Goal: Task Accomplishment & Management: Manage account settings

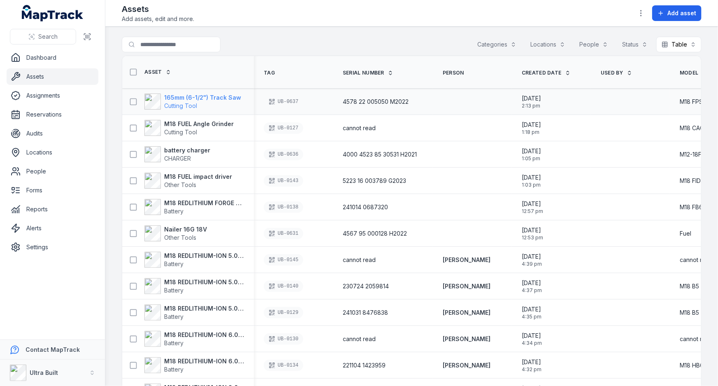
click at [188, 99] on strong "165mm (6-1/2") Track Saw" at bounding box center [202, 97] width 77 height 8
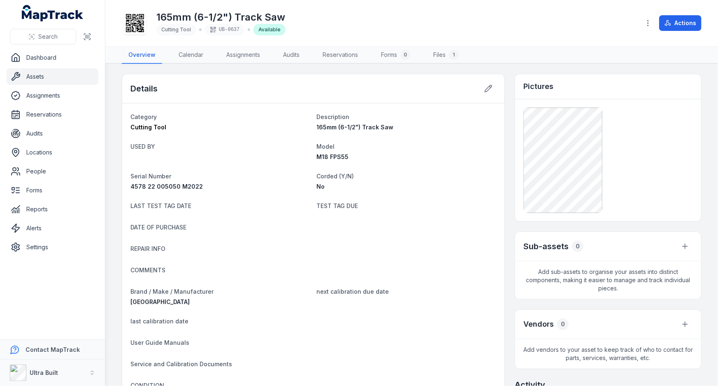
click at [367, 151] on div "Model M18 FPS55" at bounding box center [407, 151] width 180 height 20
click at [485, 86] on icon at bounding box center [489, 88] width 8 height 8
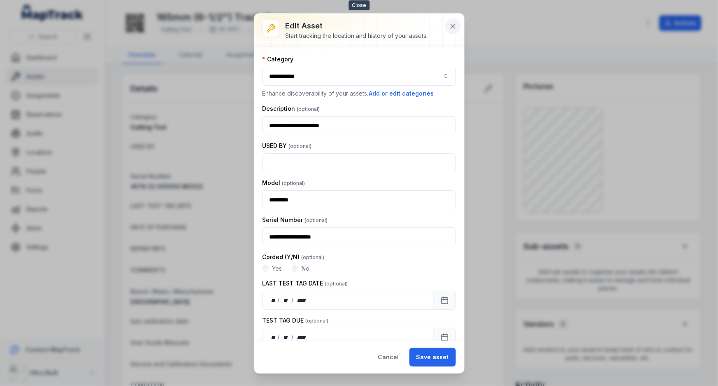
click at [451, 27] on icon at bounding box center [453, 26] width 8 height 8
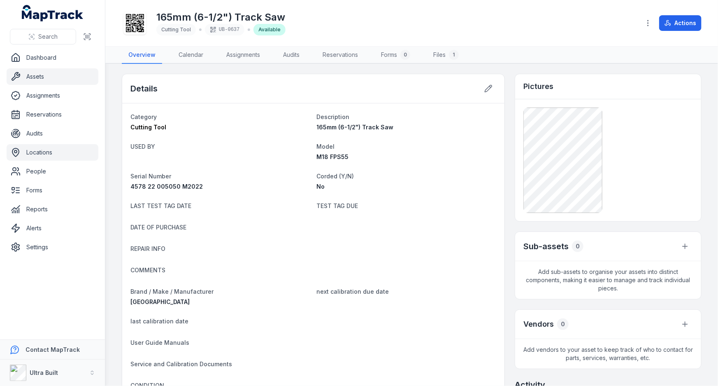
click at [37, 152] on link "Locations" at bounding box center [53, 152] width 92 height 16
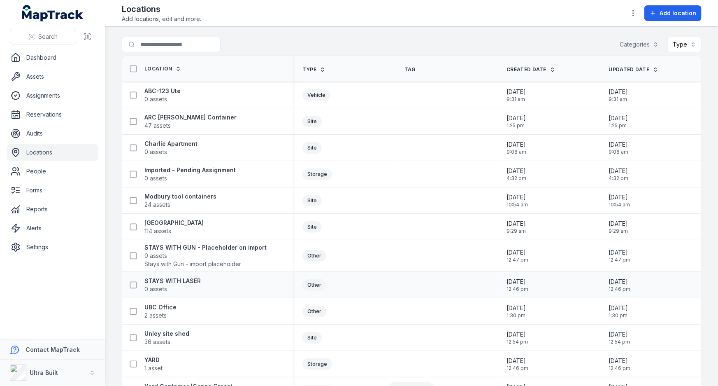
scroll to position [26, 0]
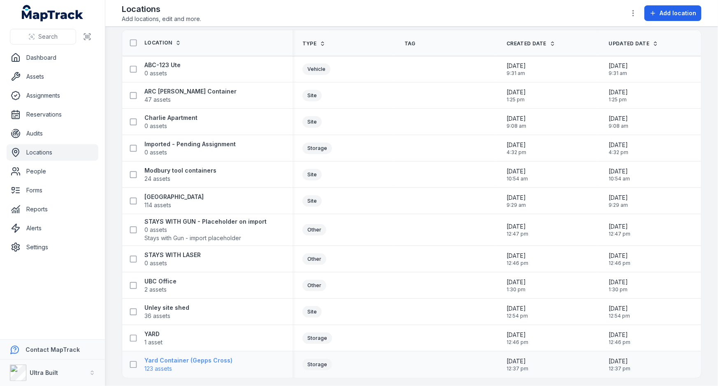
click at [198, 358] on strong "Yard Container (Gepps Cross)" at bounding box center [188, 360] width 88 height 8
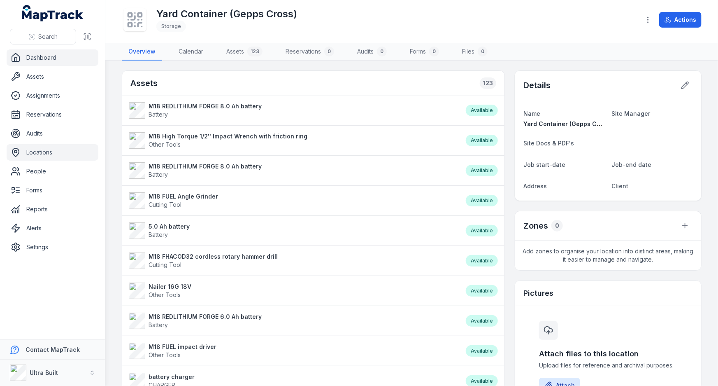
click at [34, 58] on link "Dashboard" at bounding box center [53, 57] width 92 height 16
click at [38, 74] on link "Assets" at bounding box center [53, 76] width 92 height 16
click at [39, 75] on link "Assets" at bounding box center [53, 76] width 92 height 16
click at [37, 73] on link "Assets" at bounding box center [53, 76] width 92 height 16
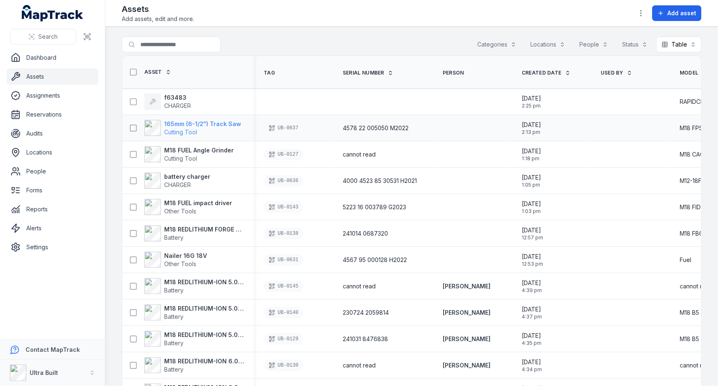
click at [192, 121] on strong "165mm (6-1/2") Track Saw" at bounding box center [202, 124] width 77 height 8
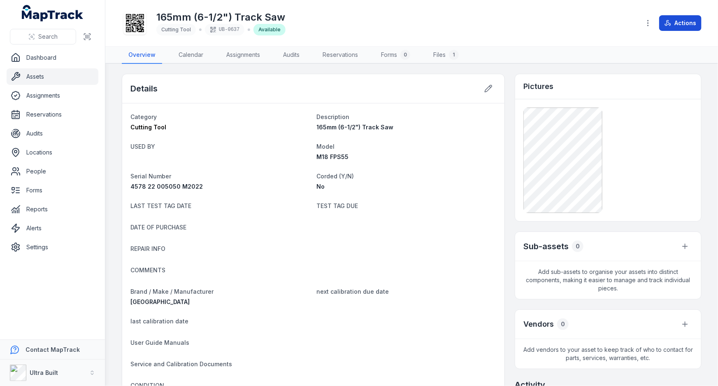
click at [675, 24] on button "Actions" at bounding box center [680, 23] width 42 height 16
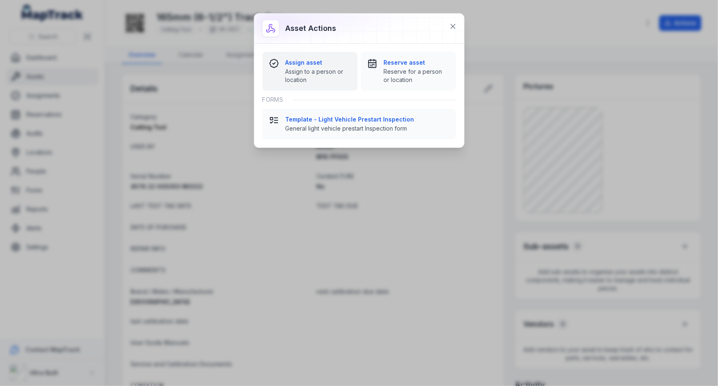
click at [301, 71] on span "Assign to a person or location" at bounding box center [318, 76] width 65 height 16
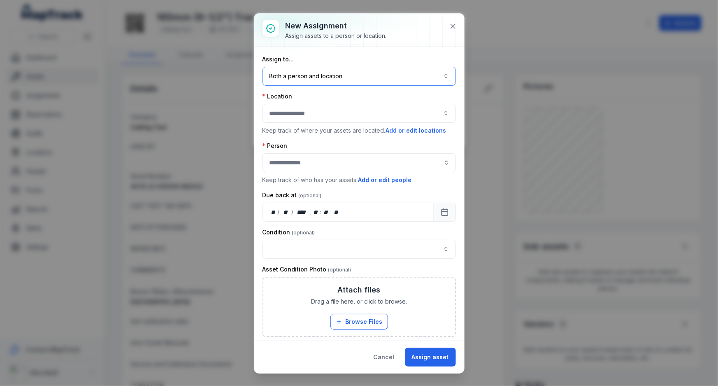
click at [316, 75] on button "Both a person and location ****" at bounding box center [359, 76] width 193 height 19
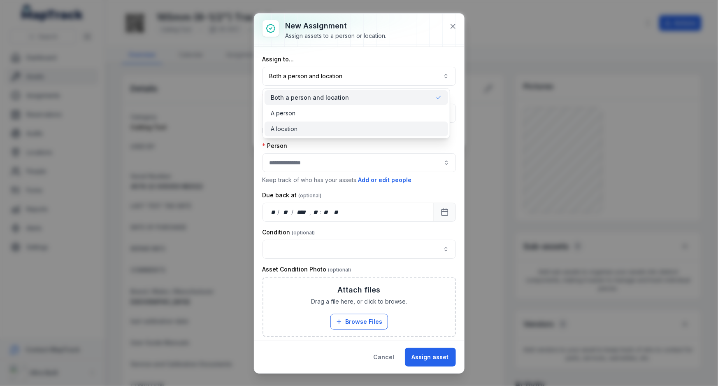
click at [299, 126] on div "A location" at bounding box center [356, 129] width 171 height 8
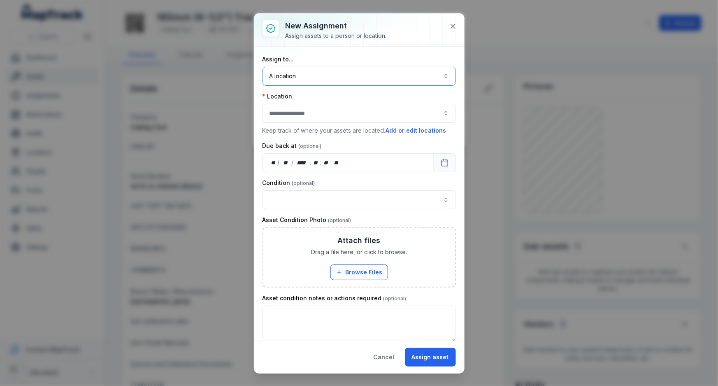
click at [296, 111] on button "button" at bounding box center [359, 113] width 193 height 19
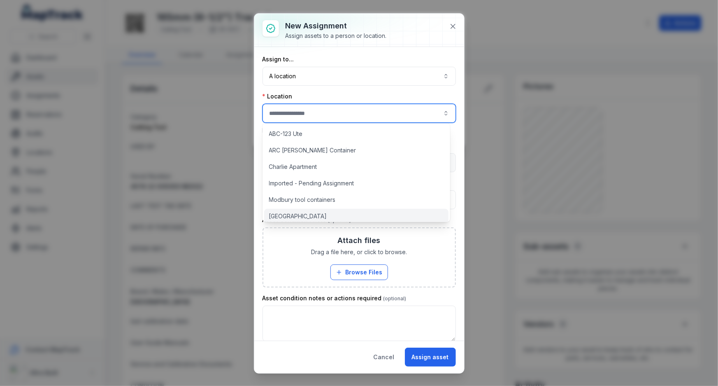
scroll to position [103, 0]
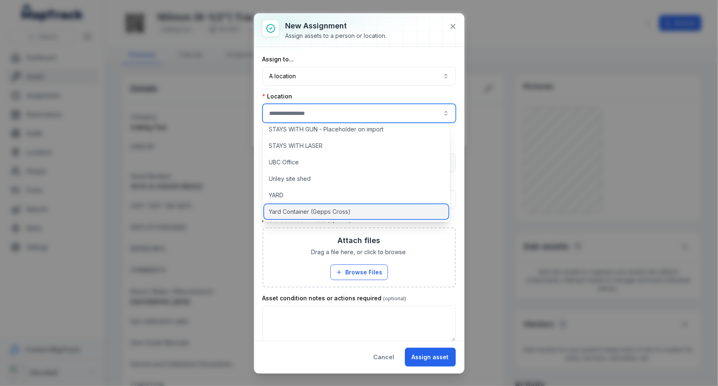
click at [314, 215] on span "Yard Container (Gepps Cross)" at bounding box center [310, 211] width 82 height 8
type input "**********"
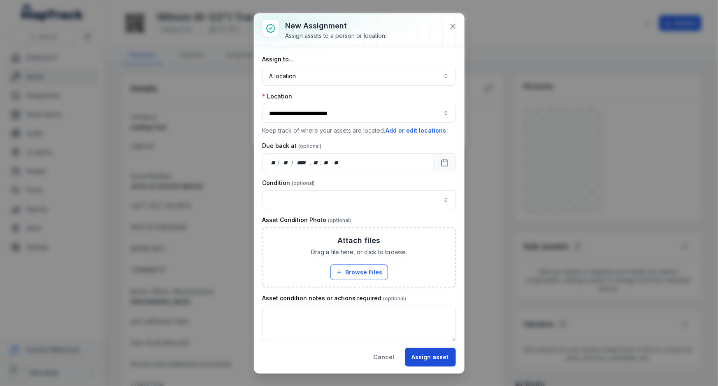
click at [431, 353] on button "Assign asset" at bounding box center [430, 356] width 51 height 19
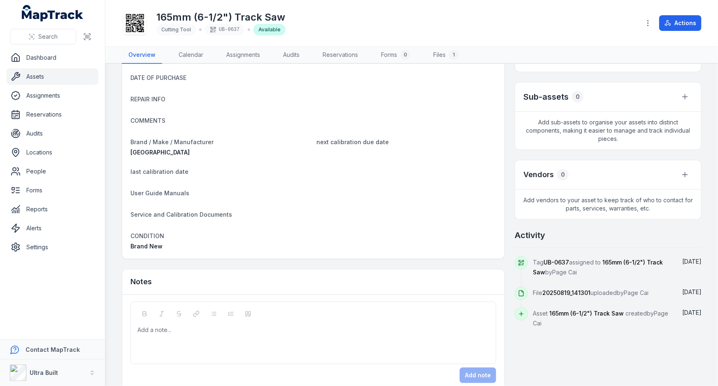
scroll to position [160, 0]
